Goal: Task Accomplishment & Management: Manage account settings

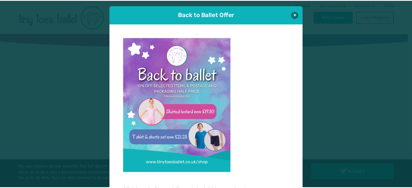
scroll to position [5, 0]
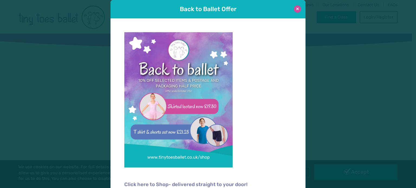
click at [297, 12] on button at bounding box center [297, 8] width 7 height 7
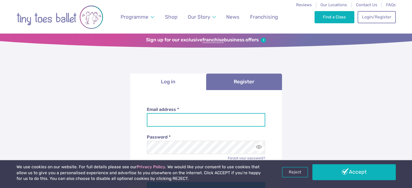
click at [171, 117] on input "Email address *" at bounding box center [206, 120] width 118 height 14
type input "**********"
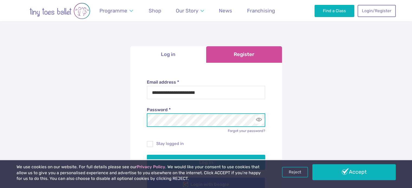
scroll to position [32, 0]
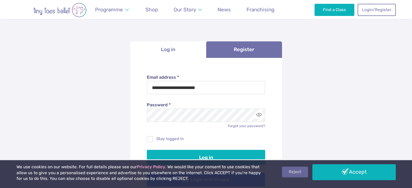
click at [299, 176] on link "Reject" at bounding box center [295, 172] width 26 height 10
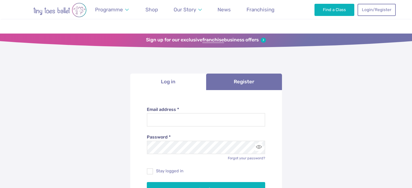
scroll to position [32, 0]
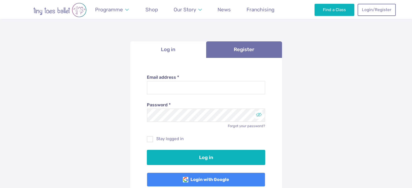
click at [257, 114] on button "Toggle password visibility" at bounding box center [258, 115] width 7 height 7
click at [152, 138] on span at bounding box center [150, 140] width 6 height 5
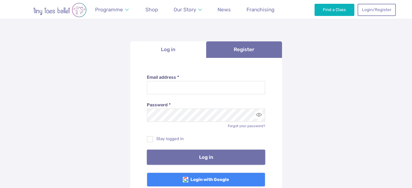
click at [199, 156] on button "Log in" at bounding box center [206, 157] width 118 height 15
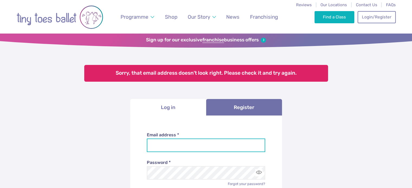
click at [165, 143] on input "Email address *" at bounding box center [206, 146] width 118 height 14
type input "**********"
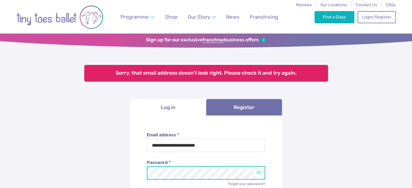
click at [261, 175] on button "Toggle password visibility" at bounding box center [258, 172] width 7 height 7
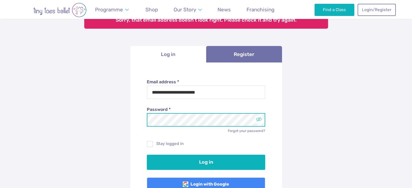
scroll to position [62, 0]
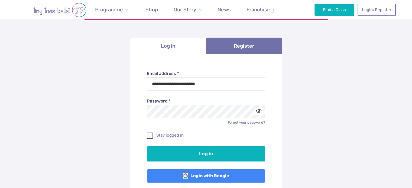
click at [148, 135] on span at bounding box center [150, 136] width 6 height 5
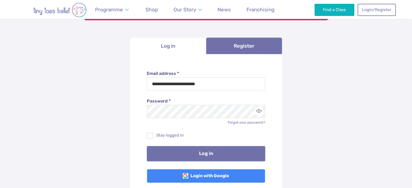
click at [191, 155] on button "Log in" at bounding box center [206, 153] width 118 height 15
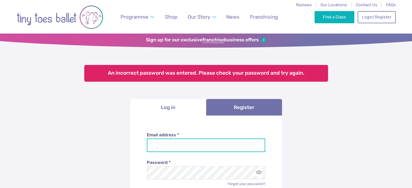
click at [237, 147] on input "Email address *" at bounding box center [206, 146] width 118 height 14
type input "**********"
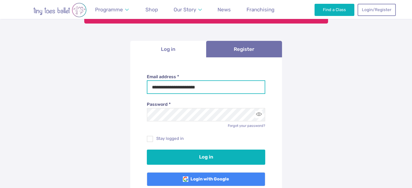
scroll to position [62, 0]
